Goal: Task Accomplishment & Management: Use online tool/utility

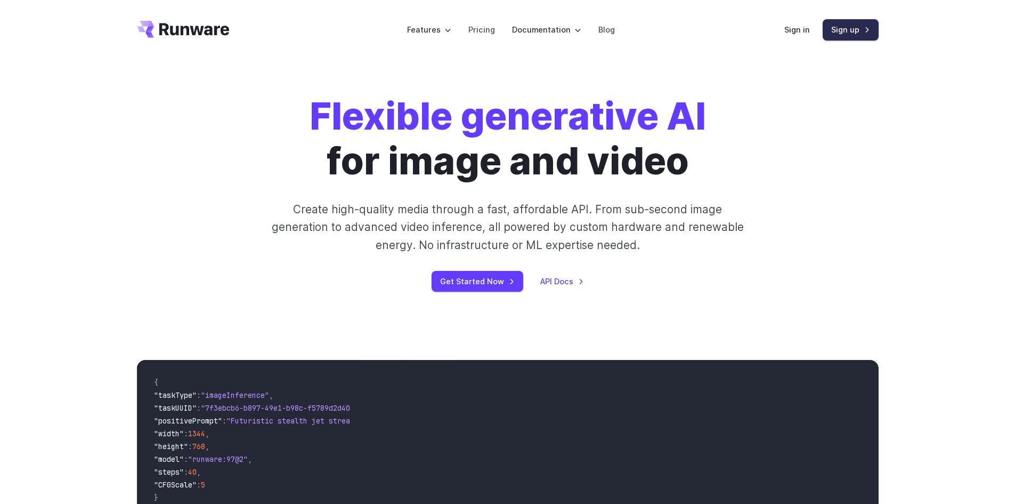
click at [857, 27] on link "Sign up" at bounding box center [851, 29] width 56 height 21
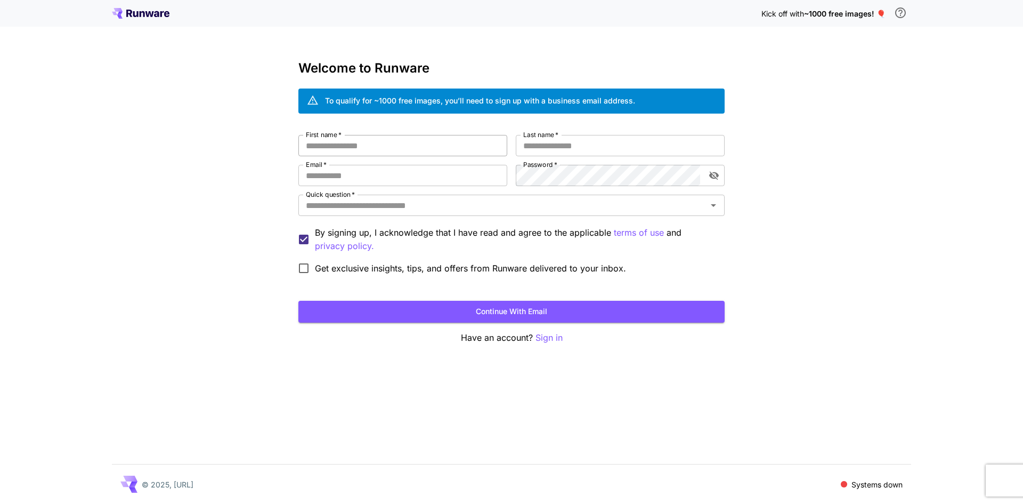
click at [378, 145] on input "First name   *" at bounding box center [402, 145] width 209 height 21
click at [378, 146] on input "First name   *" at bounding box center [402, 145] width 209 height 21
type input "*****"
click at [321, 172] on input "Email   *" at bounding box center [402, 175] width 209 height 21
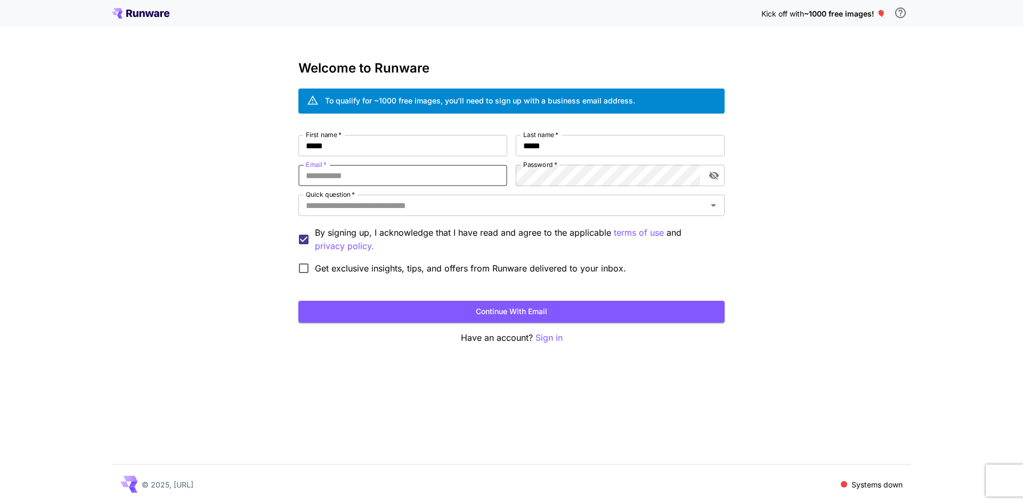
type input "**********"
click at [714, 174] on icon "toggle password visibility" at bounding box center [714, 175] width 11 height 11
click at [431, 210] on input "Quick question   *" at bounding box center [503, 205] width 402 height 15
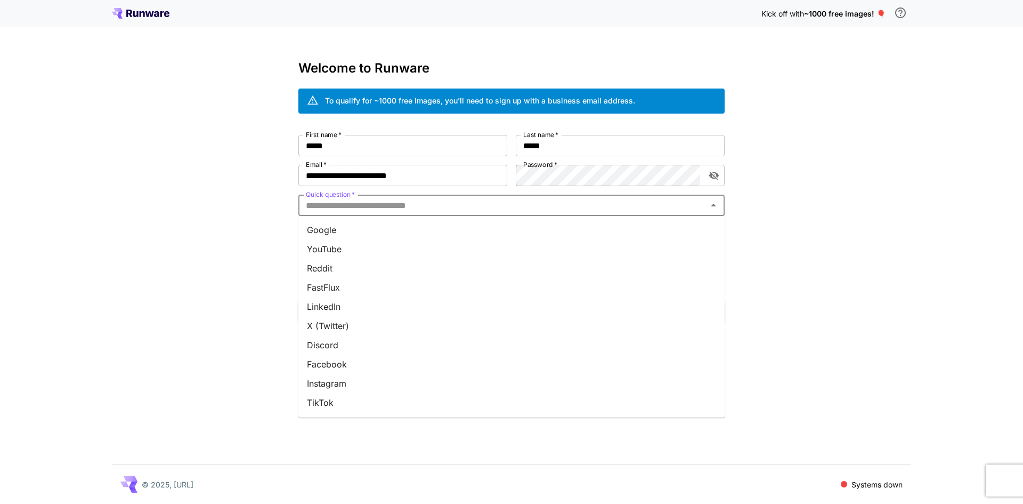
click at [413, 235] on li "Google" at bounding box center [511, 229] width 426 height 19
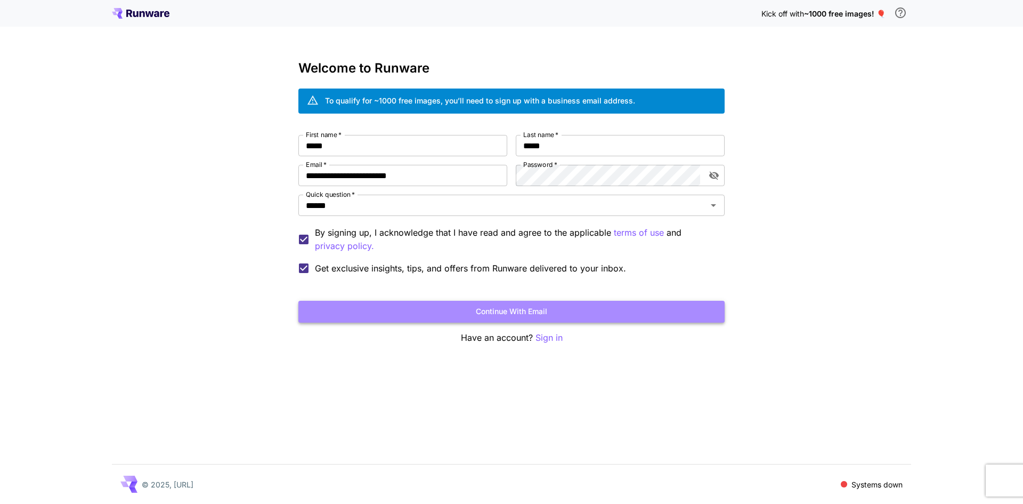
click at [451, 310] on button "Continue with email" at bounding box center [511, 312] width 426 height 22
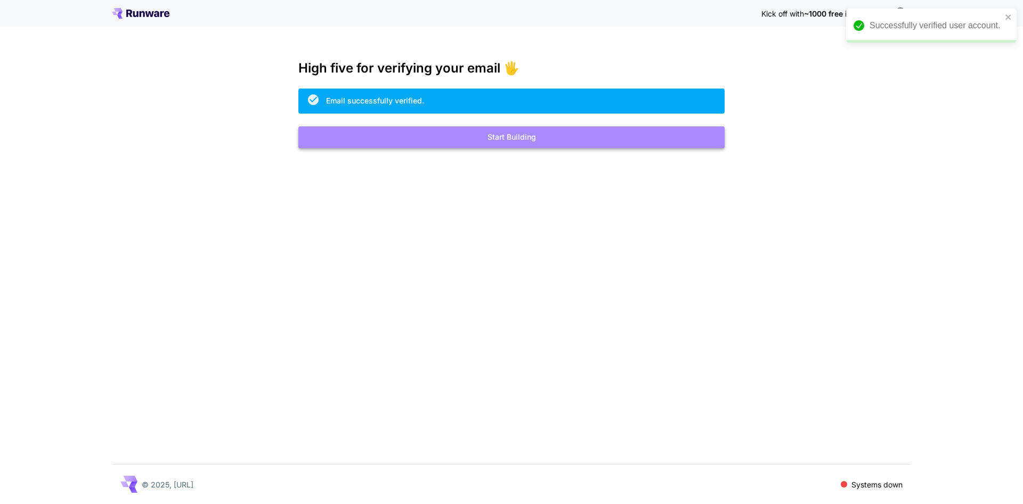
click at [456, 132] on button "Start Building" at bounding box center [511, 137] width 426 height 22
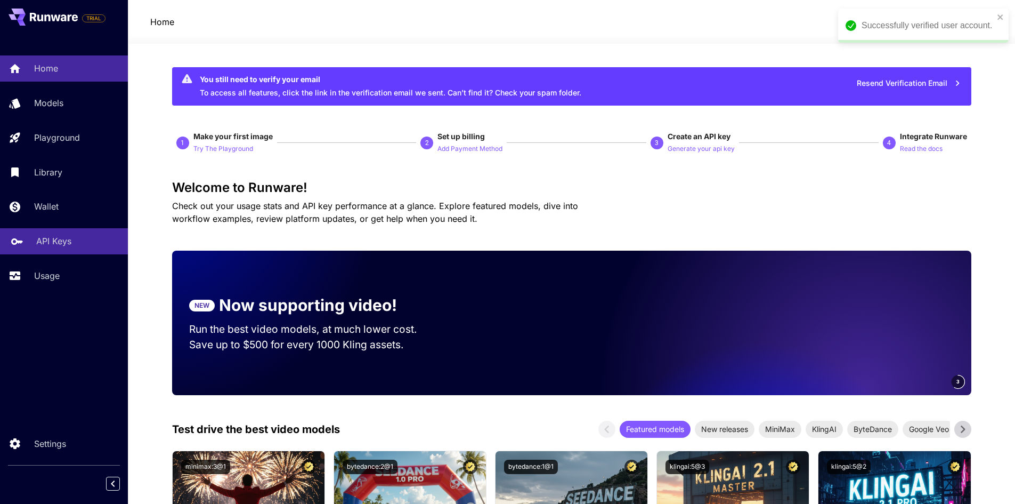
click at [54, 247] on p "API Keys" at bounding box center [53, 240] width 35 height 13
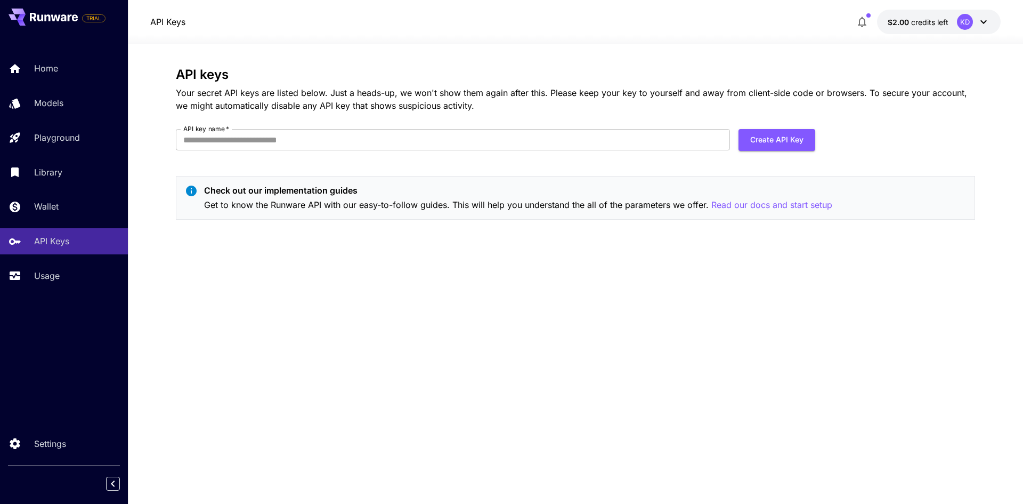
click at [377, 151] on form "API key name   * API key name   * Create API Key" at bounding box center [495, 144] width 639 height 30
click at [377, 144] on input "API key name   *" at bounding box center [453, 139] width 554 height 21
type input "******"
click at [764, 134] on button "Create API Key" at bounding box center [776, 140] width 77 height 22
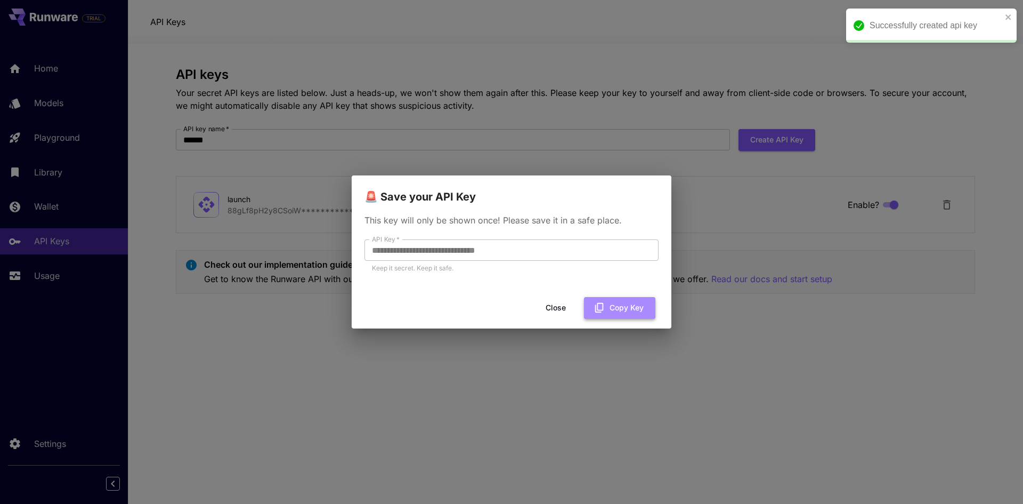
click at [607, 307] on button "Copy Key" at bounding box center [619, 308] width 71 height 22
